Goal: Transaction & Acquisition: Subscribe to service/newsletter

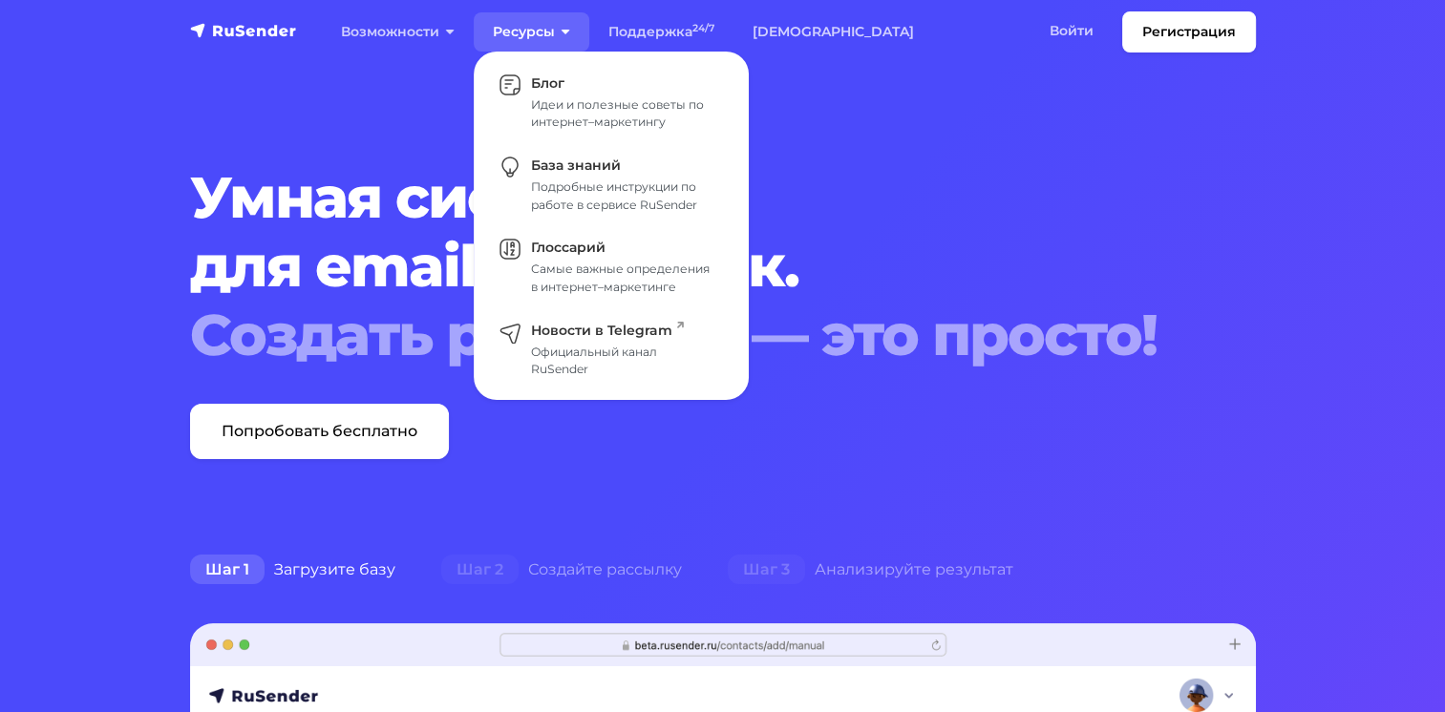
click at [546, 16] on link "Ресурсы" at bounding box center [532, 31] width 116 height 39
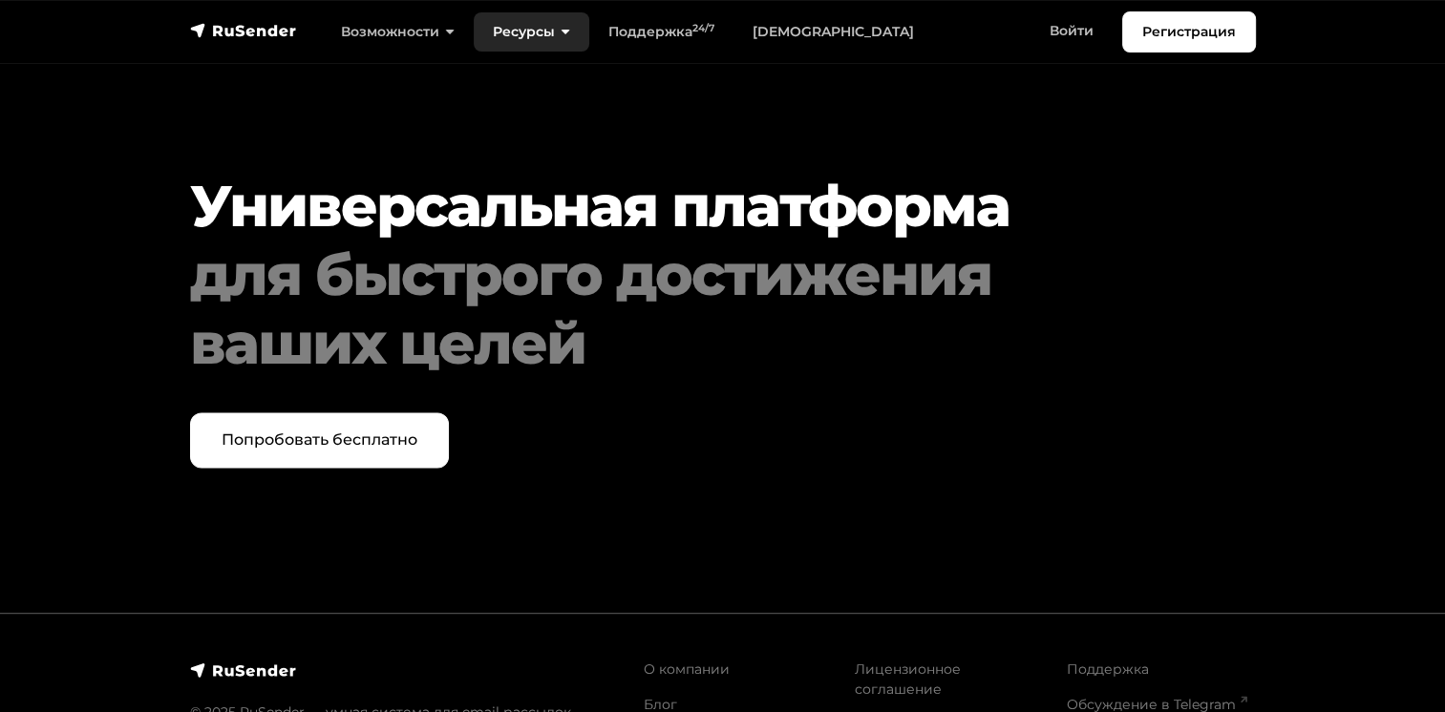
scroll to position [9896, 0]
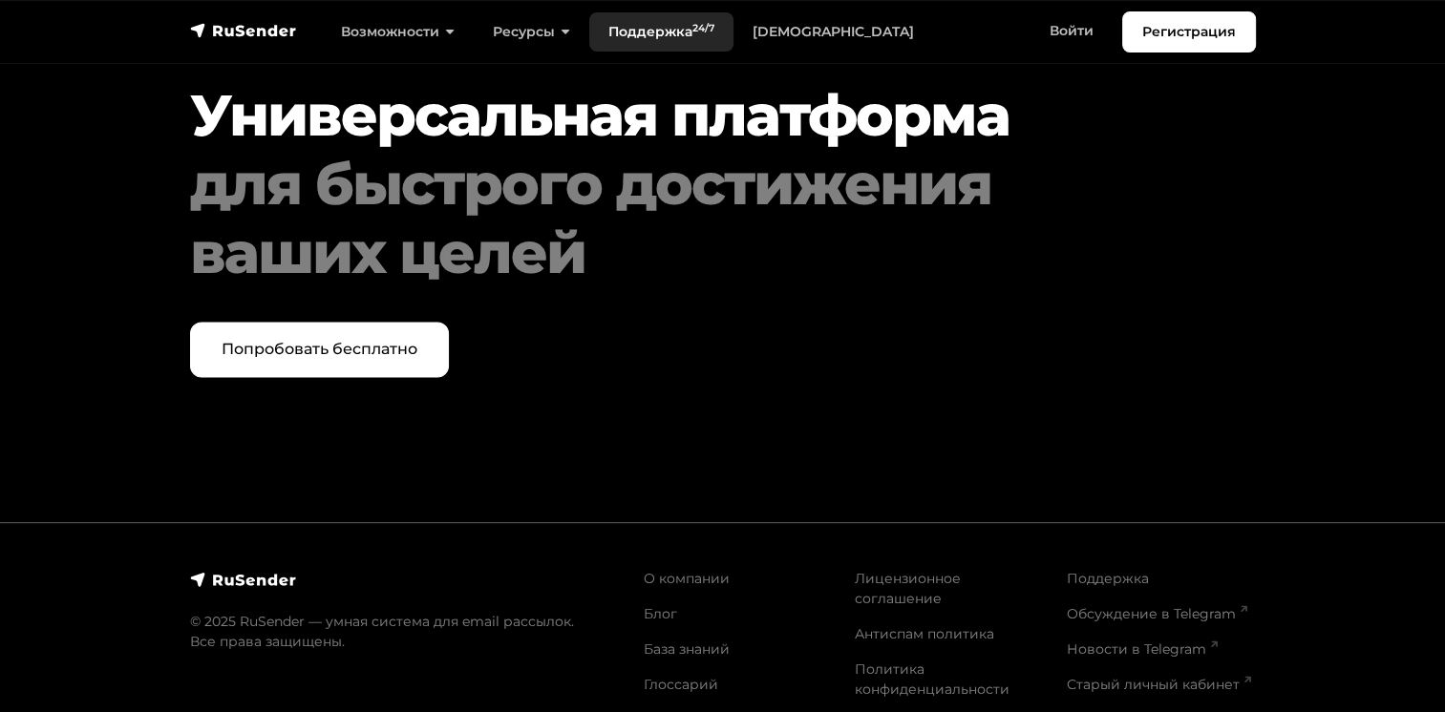
click at [655, 40] on link "Поддержка 24/7" at bounding box center [661, 31] width 144 height 39
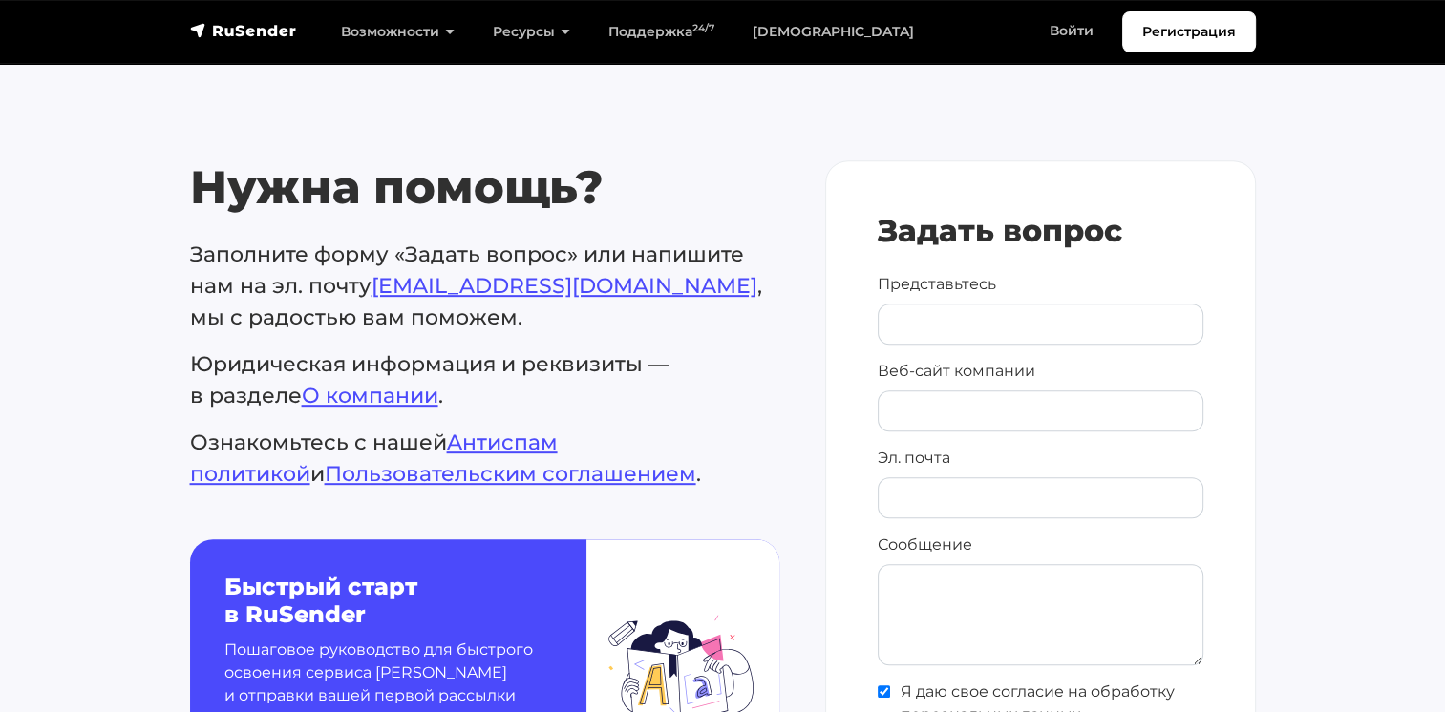
scroll to position [761, 0]
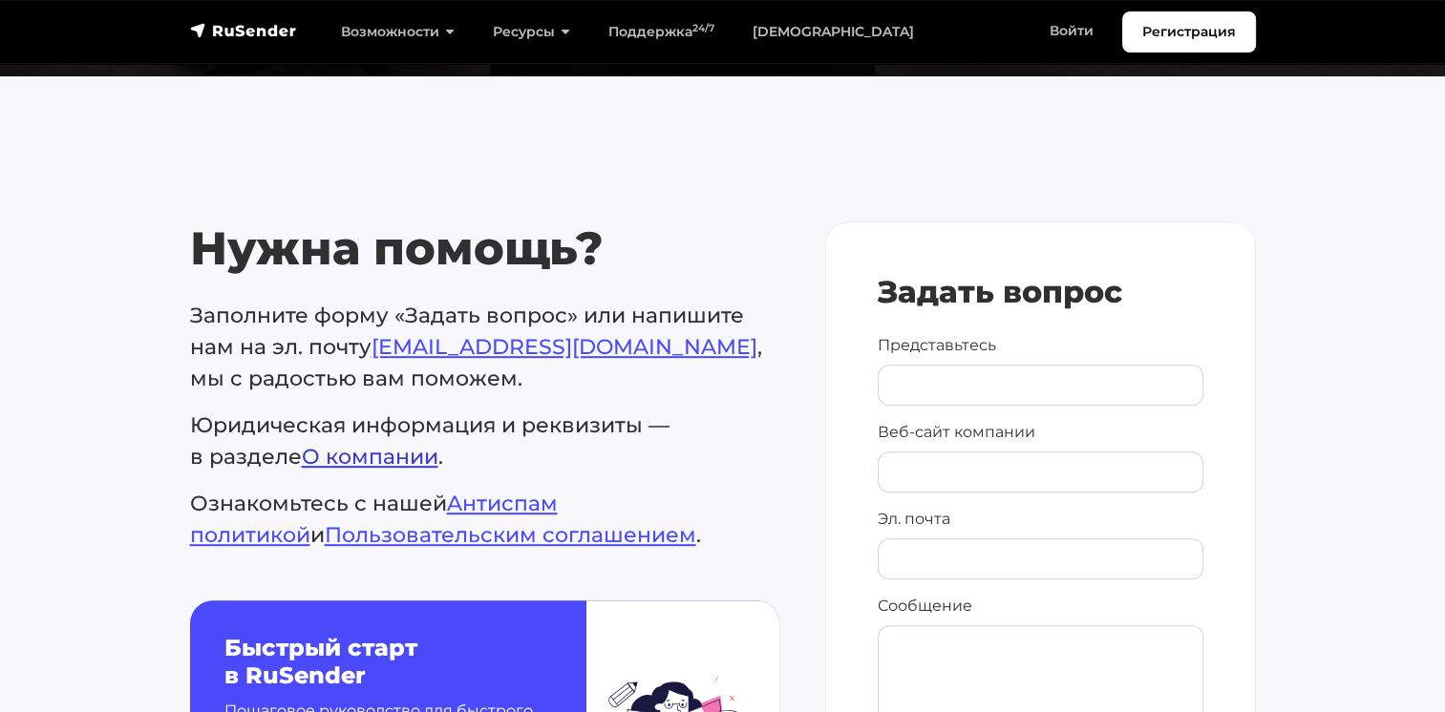
click at [373, 456] on link "О компании" at bounding box center [370, 457] width 137 height 26
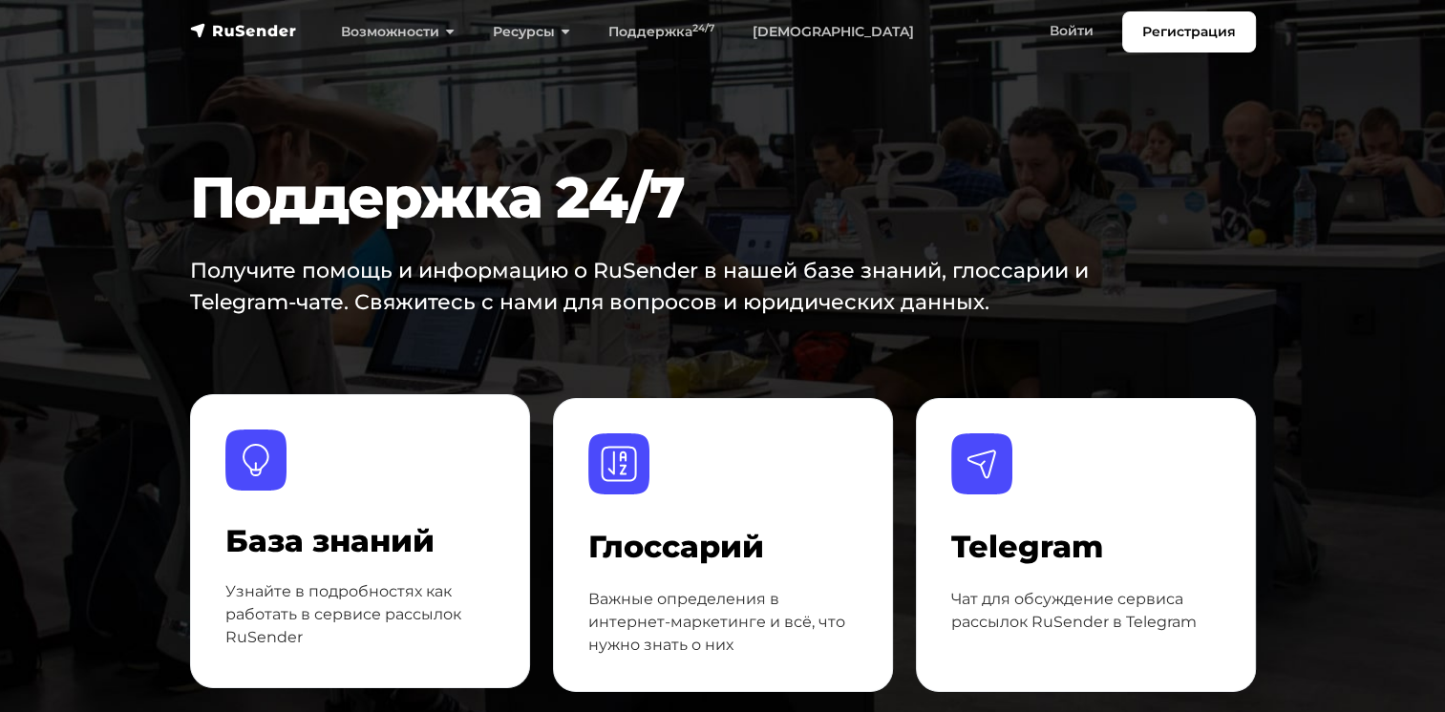
click at [363, 528] on h4 "База знаний" at bounding box center [359, 541] width 269 height 36
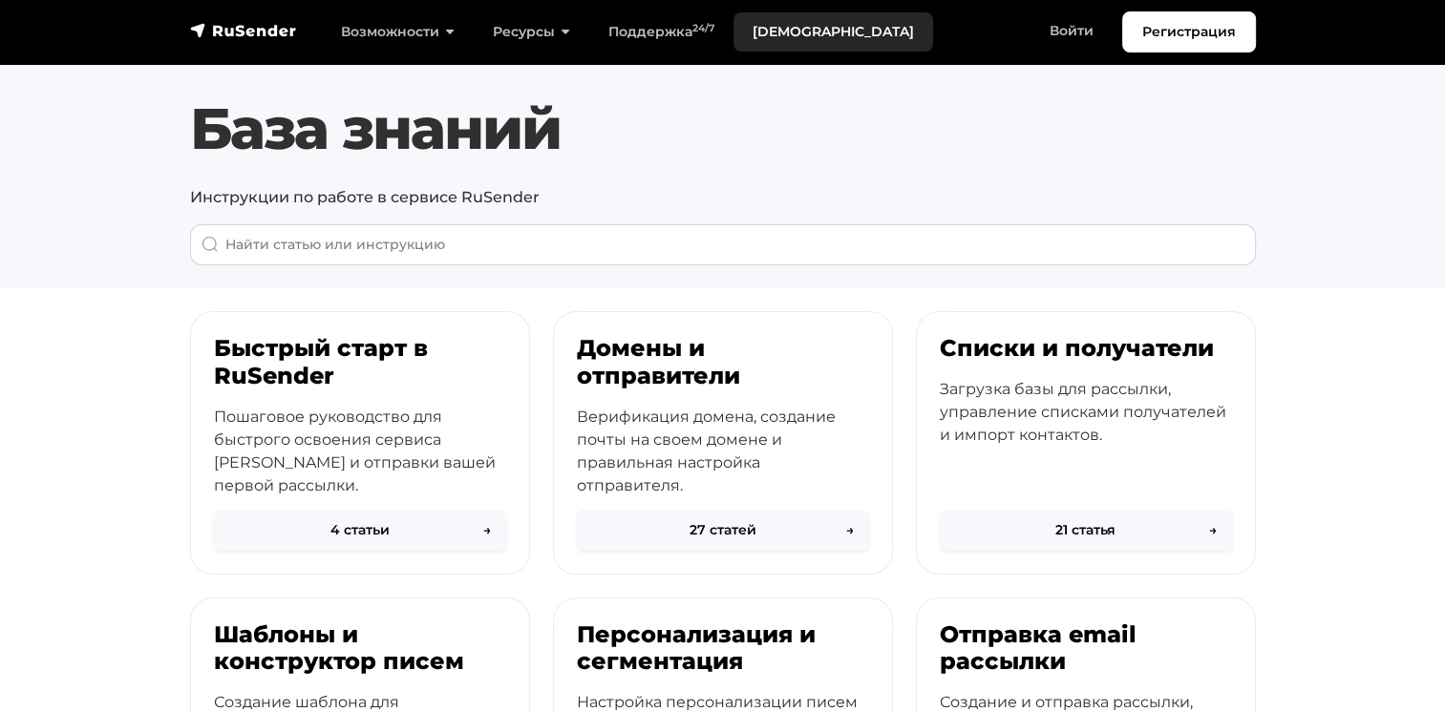
click at [780, 29] on link "[DEMOGRAPHIC_DATA]" at bounding box center [833, 31] width 200 height 39
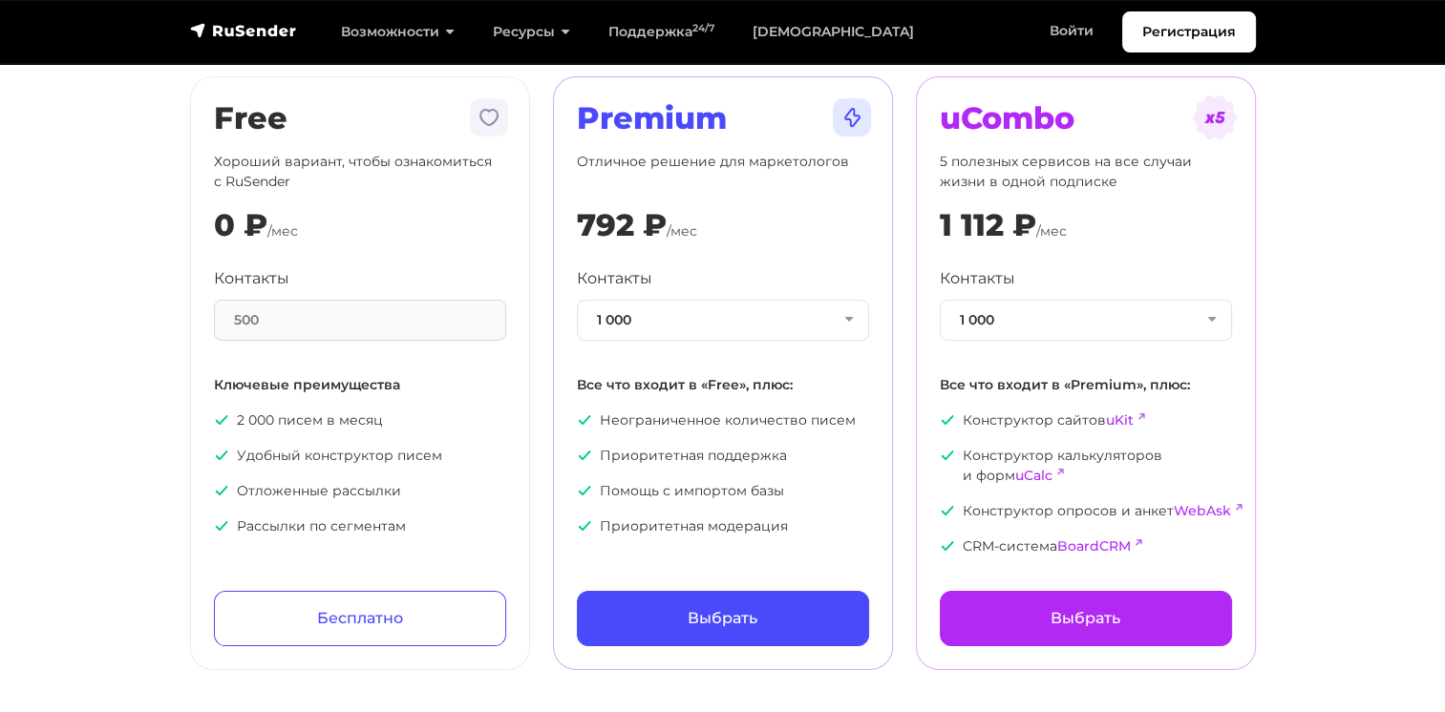
scroll to position [117, 0]
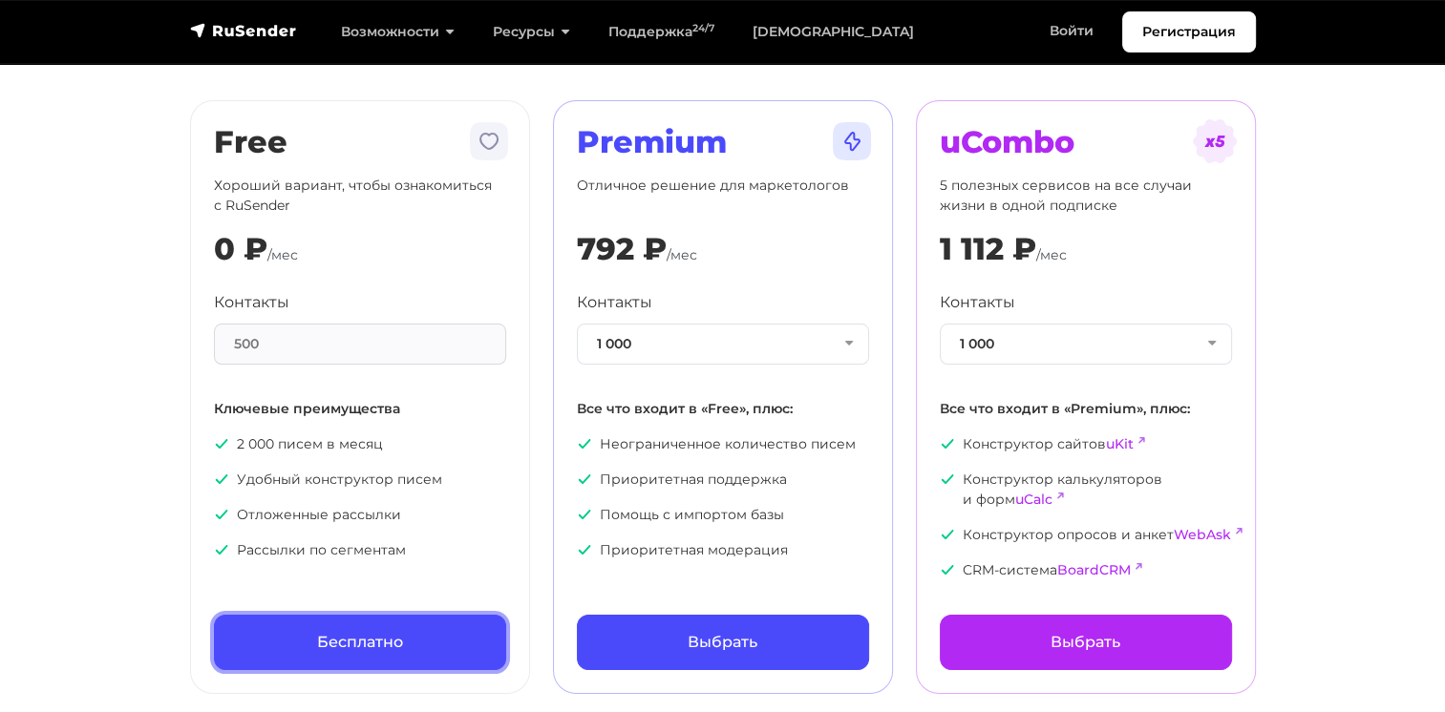
click at [339, 651] on link "Бесплатно" at bounding box center [360, 642] width 292 height 55
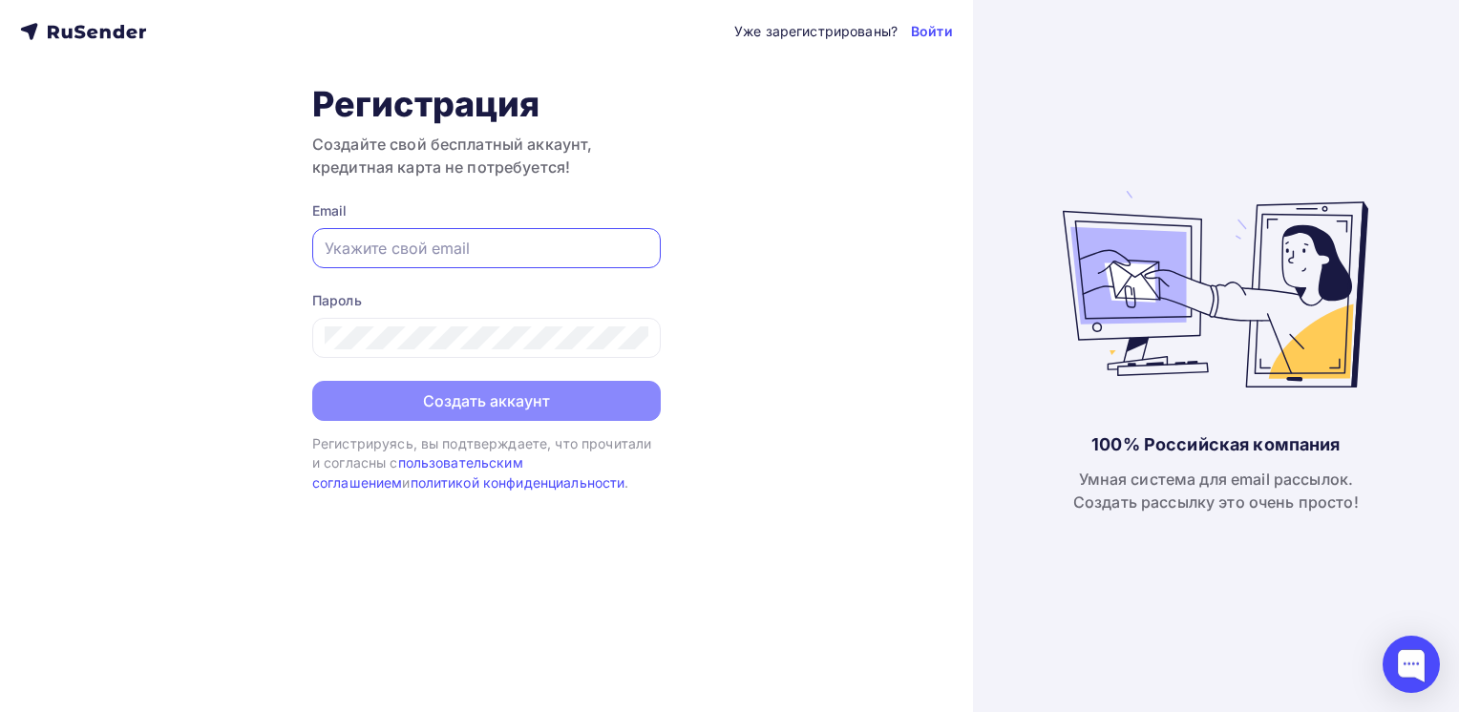
click at [416, 245] on input "text" at bounding box center [487, 248] width 324 height 23
type input "[EMAIL_ADDRESS][DOMAIN_NAME]"
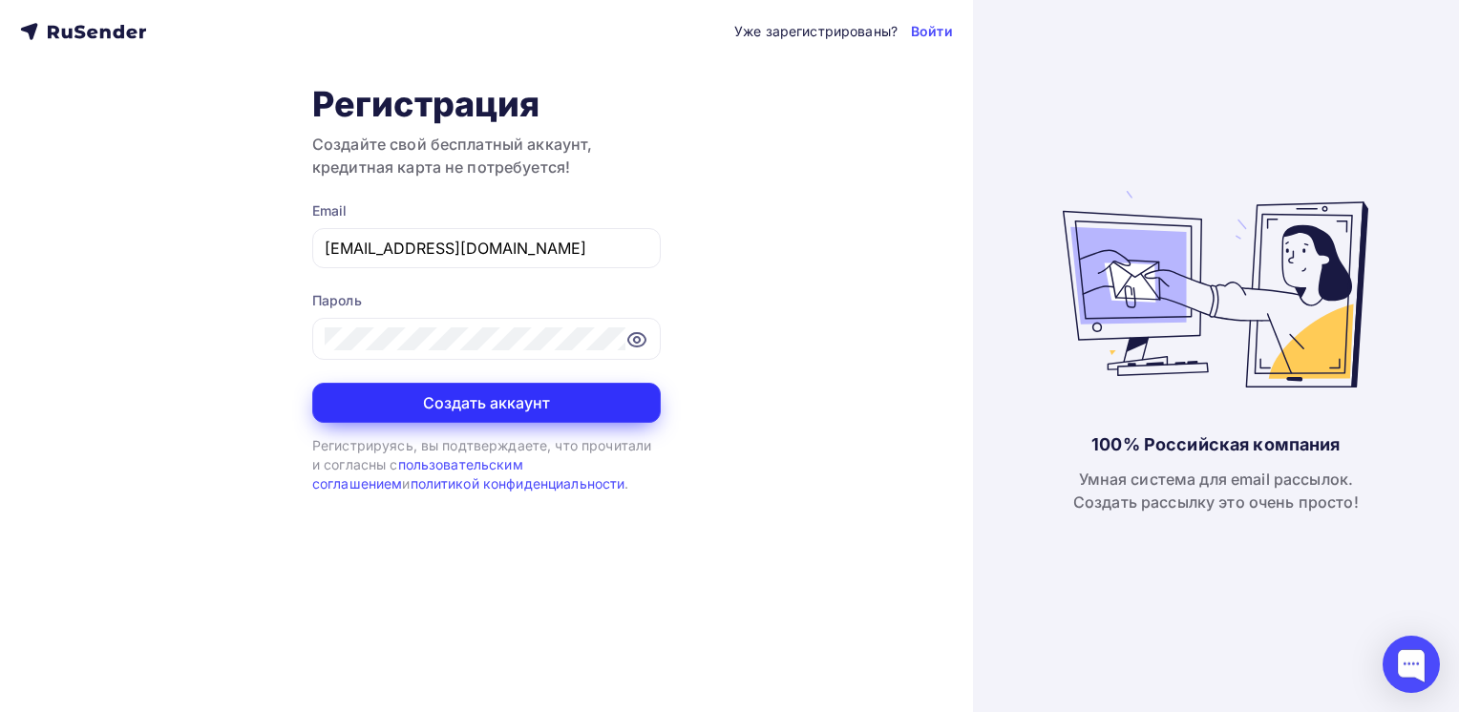
click at [439, 392] on button "Создать аккаунт" at bounding box center [486, 403] width 349 height 40
